Goal: Task Accomplishment & Management: Complete application form

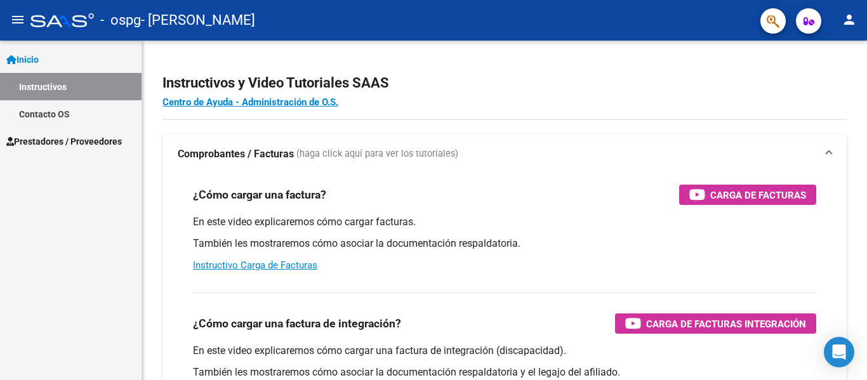
click at [37, 54] on span "Inicio" at bounding box center [22, 60] width 32 height 14
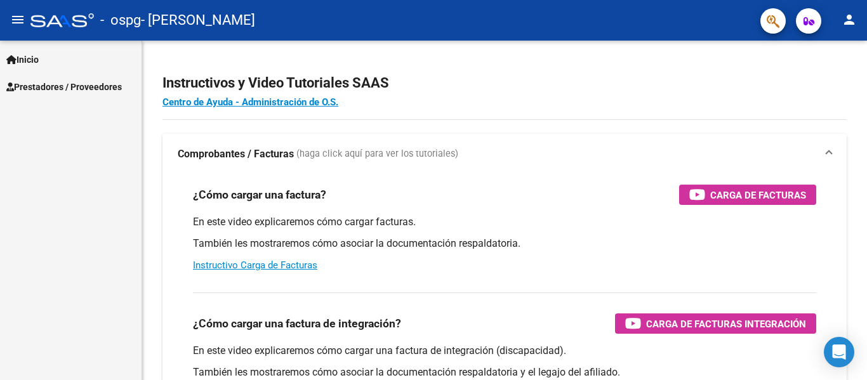
click at [65, 84] on span "Prestadores / Proveedores" at bounding box center [64, 87] width 116 height 14
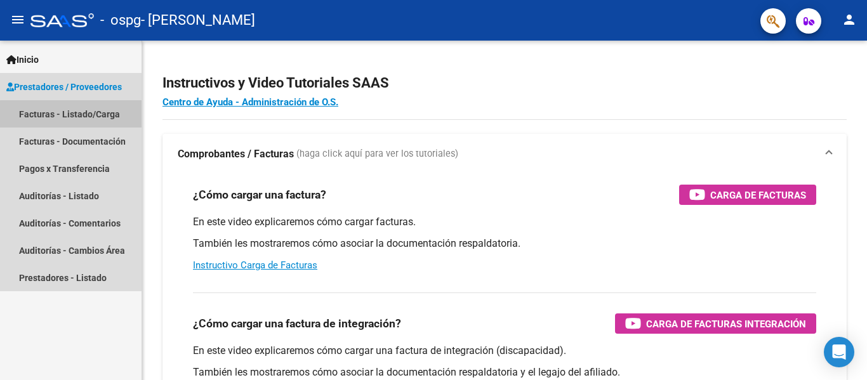
click at [98, 120] on link "Facturas - Listado/Carga" at bounding box center [71, 113] width 142 height 27
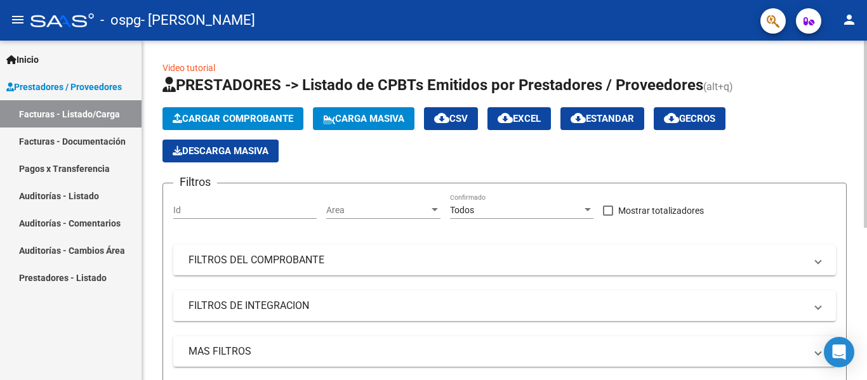
click at [216, 126] on button "Cargar Comprobante" at bounding box center [233, 118] width 141 height 23
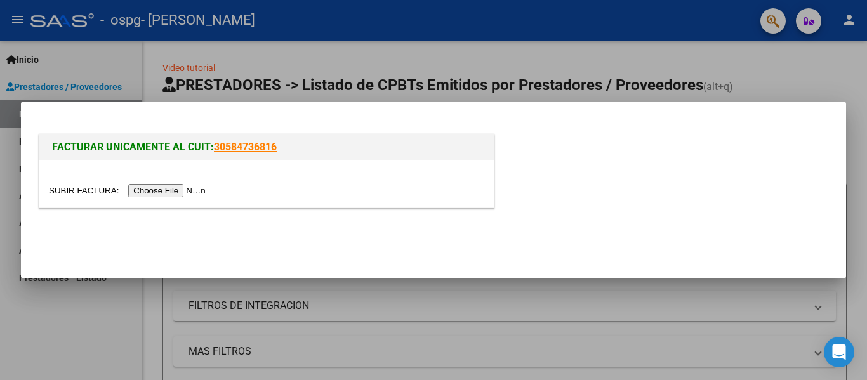
click at [180, 190] on input "file" at bounding box center [129, 190] width 161 height 13
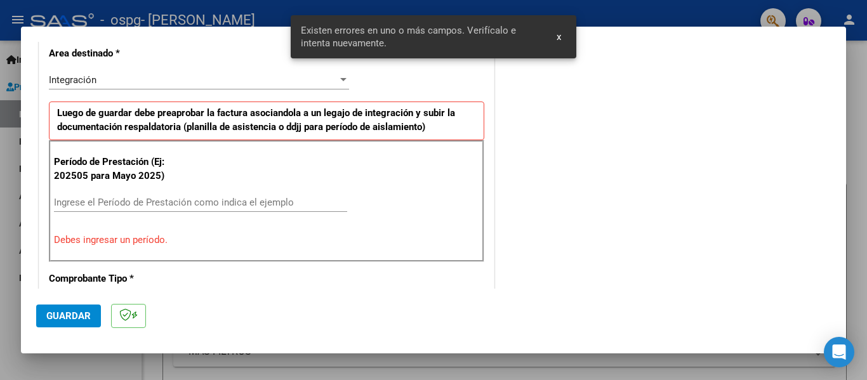
scroll to position [318, 0]
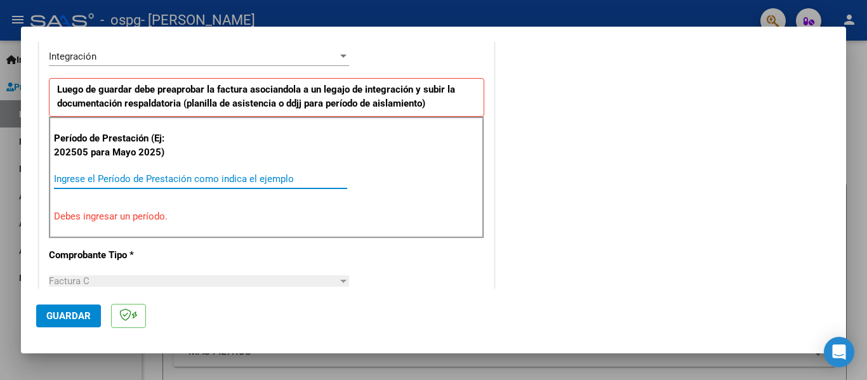
click at [161, 177] on input "Ingrese el Período de Prestación como indica el ejemplo" at bounding box center [200, 178] width 293 height 11
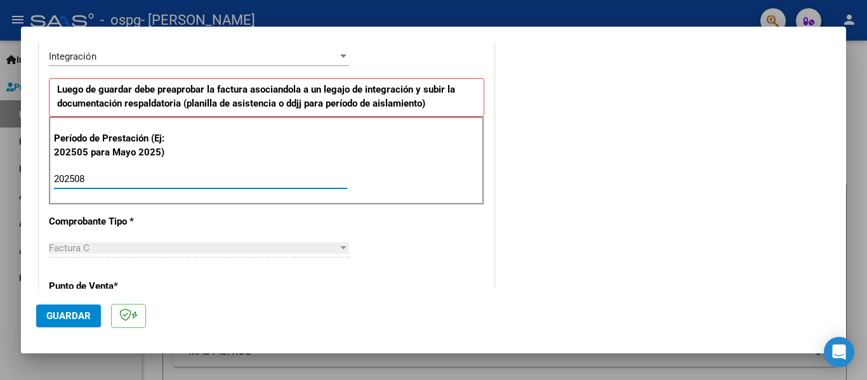
type input "202508"
click at [69, 312] on span "Guardar" at bounding box center [68, 316] width 44 height 11
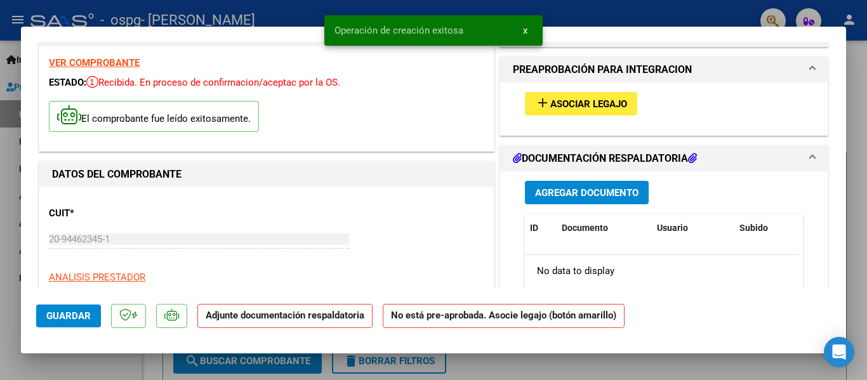
scroll to position [39, 0]
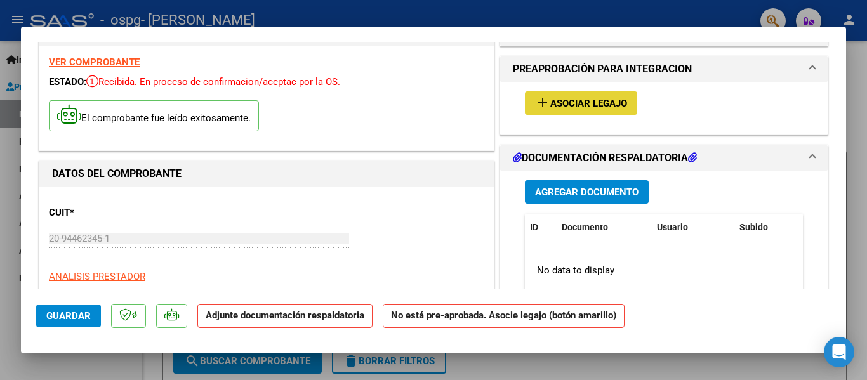
click at [575, 101] on span "Asociar Legajo" at bounding box center [589, 103] width 77 height 11
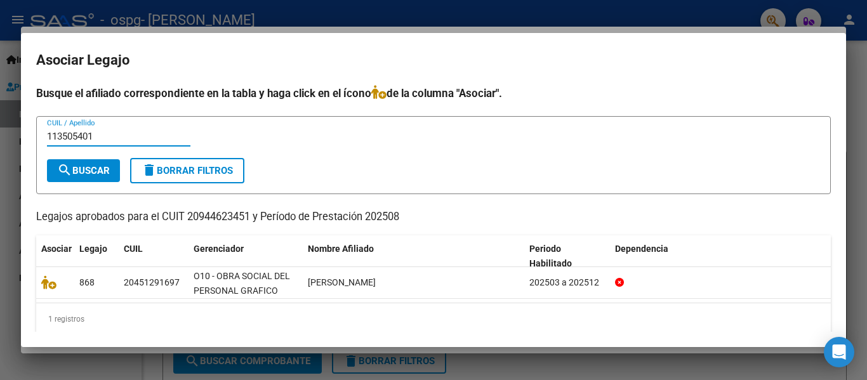
click at [100, 170] on span "search Buscar" at bounding box center [83, 170] width 53 height 11
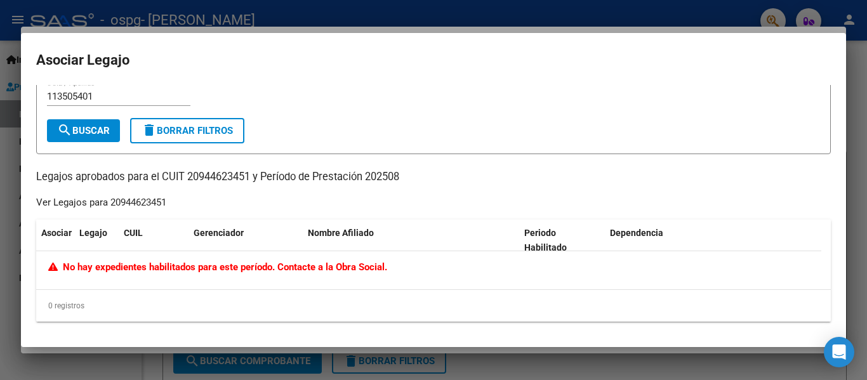
scroll to position [0, 0]
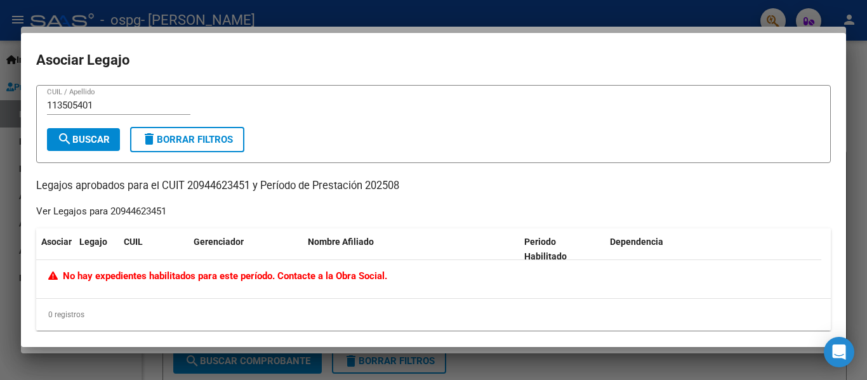
click at [121, 107] on input "113505401" at bounding box center [119, 105] width 144 height 11
type input "1"
click at [82, 102] on input "CUIL / Apellido" at bounding box center [119, 105] width 144 height 11
type input "Lobos"
click at [99, 138] on span "search Buscar" at bounding box center [83, 139] width 53 height 11
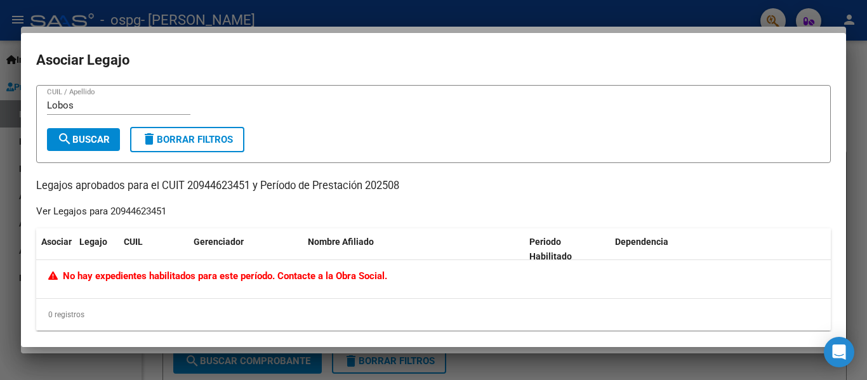
click at [184, 135] on span "delete Borrar Filtros" at bounding box center [187, 139] width 91 height 11
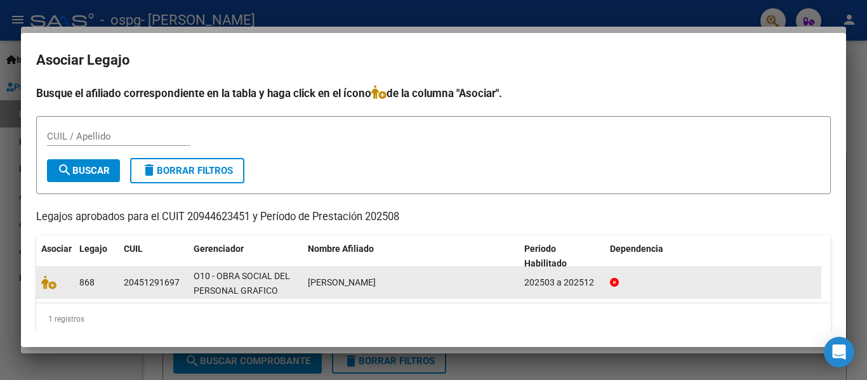
click at [321, 286] on span "[PERSON_NAME]" at bounding box center [342, 283] width 68 height 10
click at [144, 276] on div "20451291697" at bounding box center [152, 283] width 56 height 15
click at [418, 279] on div "[PERSON_NAME]" at bounding box center [411, 283] width 206 height 15
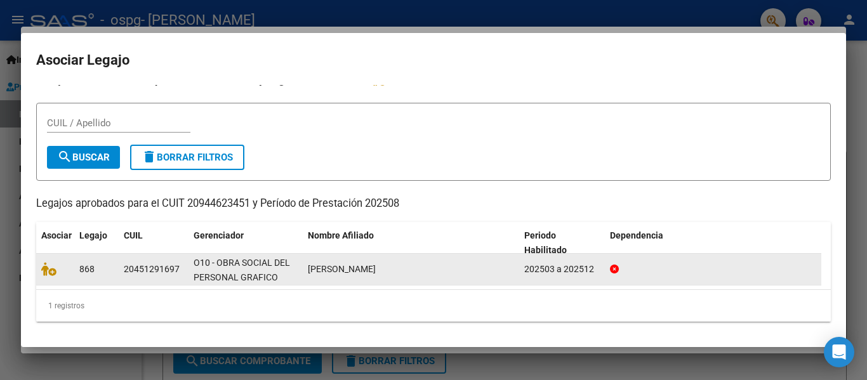
click at [441, 277] on datatable-body-cell "[PERSON_NAME]" at bounding box center [411, 269] width 217 height 31
click at [290, 255] on datatable-body-cell "O10 - OBRA SOCIAL DEL PERSONAL GRAFICO" at bounding box center [246, 269] width 114 height 31
click at [81, 267] on span "868" at bounding box center [86, 269] width 15 height 10
click at [49, 269] on icon at bounding box center [48, 269] width 15 height 14
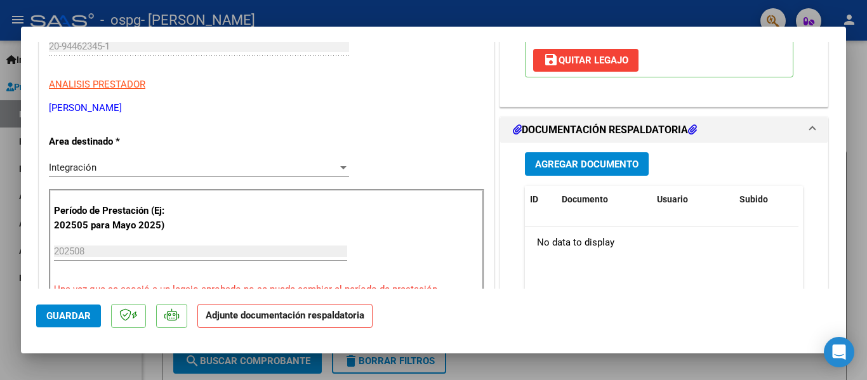
scroll to position [236, 0]
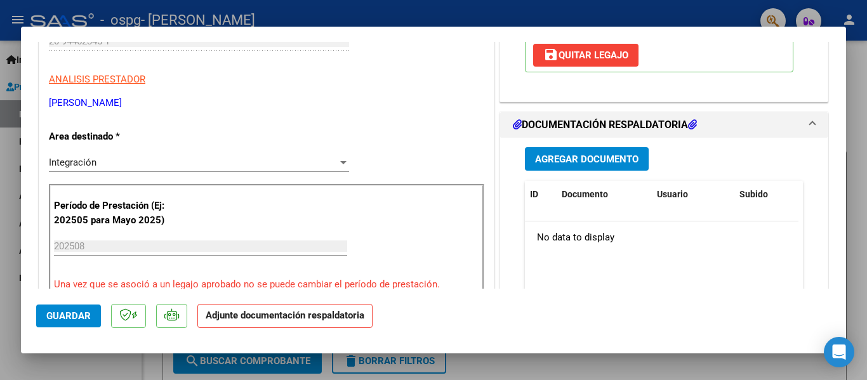
click at [593, 159] on span "Agregar Documento" at bounding box center [587, 159] width 104 height 11
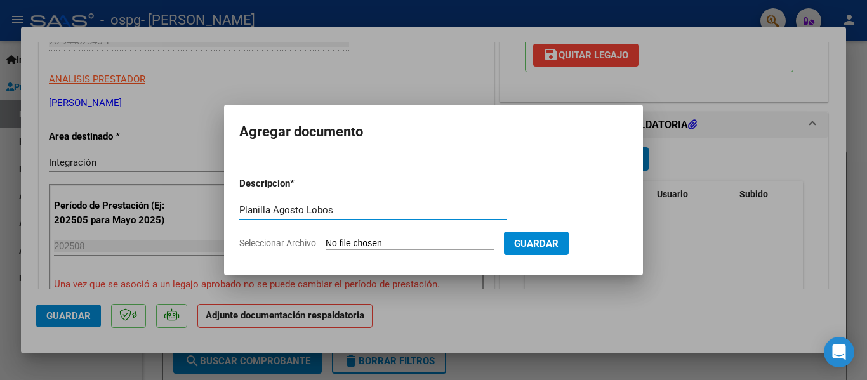
type input "Planilla Agosto Lobos"
click at [418, 238] on input "Seleccionar Archivo" at bounding box center [410, 244] width 168 height 12
type input "C:\fakepath\Planilla Lobos Agosto.pdf"
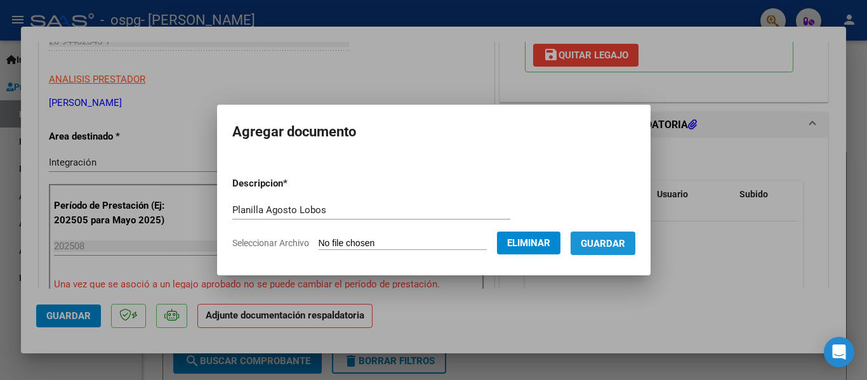
click at [615, 244] on span "Guardar" at bounding box center [603, 243] width 44 height 11
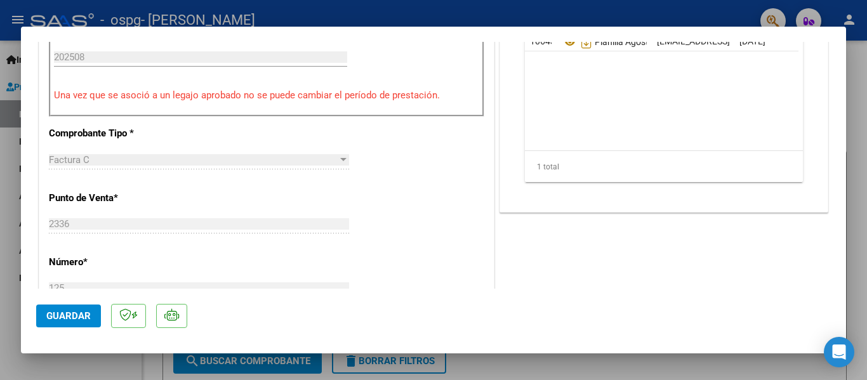
scroll to position [426, 0]
click at [72, 320] on span "Guardar" at bounding box center [68, 316] width 44 height 11
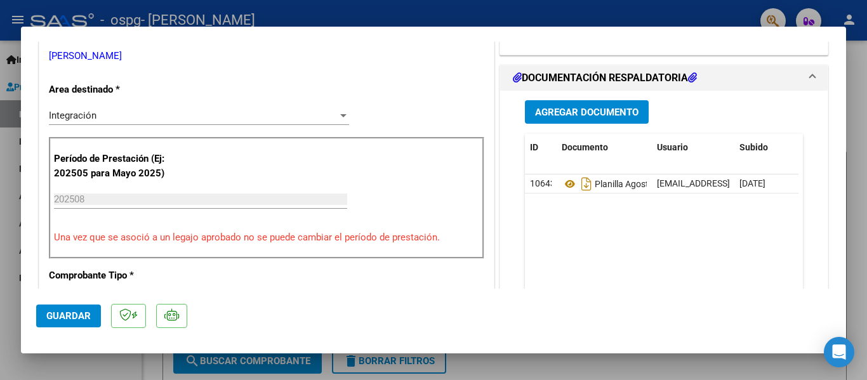
scroll to position [0, 0]
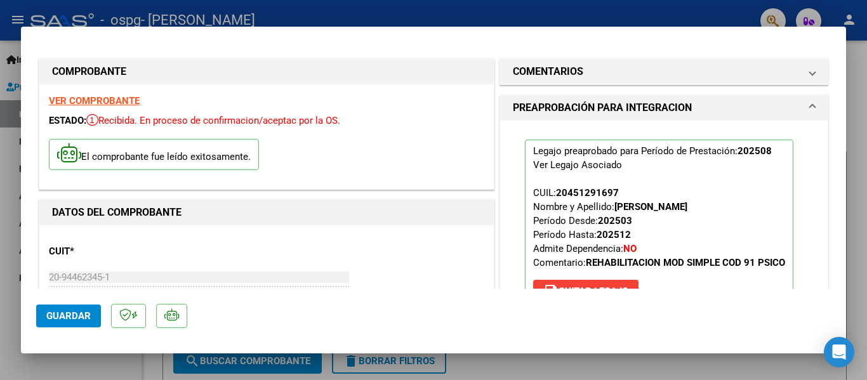
click at [499, 4] on div at bounding box center [433, 190] width 867 height 380
type input "$ 0,00"
